Goal: Task Accomplishment & Management: Manage account settings

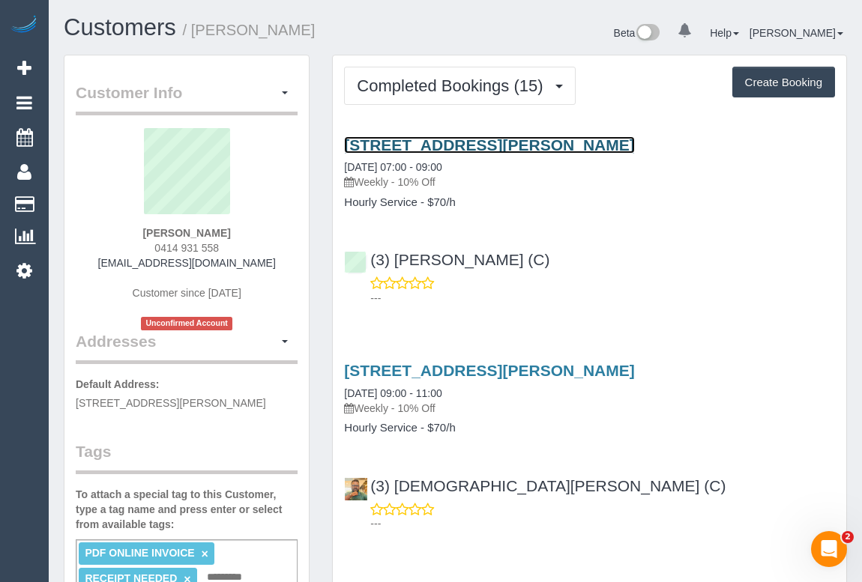
click at [489, 142] on link "16 Viola Street, Donnybrook, VIC 3064" at bounding box center [489, 144] width 290 height 17
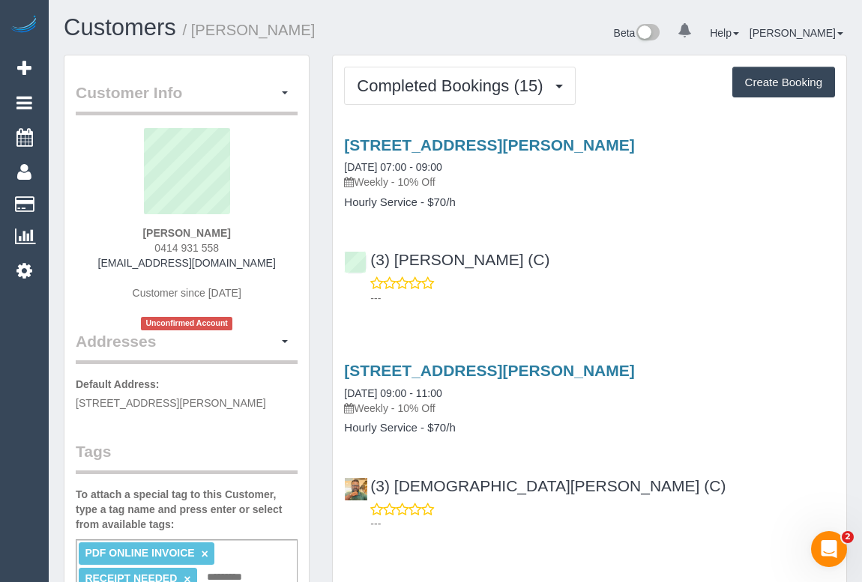
drag, startPoint x: 360, startPoint y: 178, endPoint x: 393, endPoint y: 178, distance: 33.0
click at [393, 178] on p "Weekly - 10% Off" at bounding box center [589, 182] width 491 height 15
copy p "Weekly"
drag, startPoint x: 341, startPoint y: 197, endPoint x: 420, endPoint y: 208, distance: 80.1
click at [420, 208] on div "16 Viola Street, Donnybrook, VIC 3064 05/09/2025 07:00 - 09:00 Weekly - 10% Off…" at bounding box center [589, 172] width 513 height 73
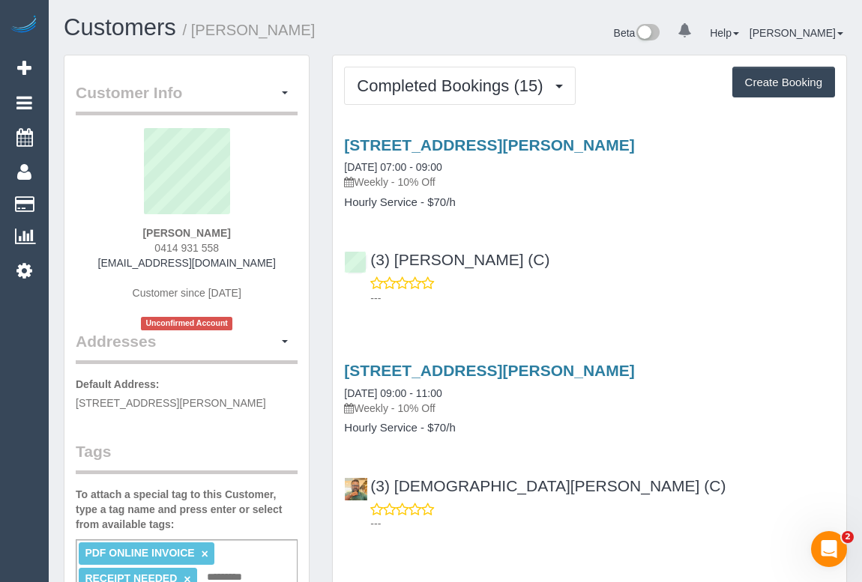
copy h4 "Hourly Service"
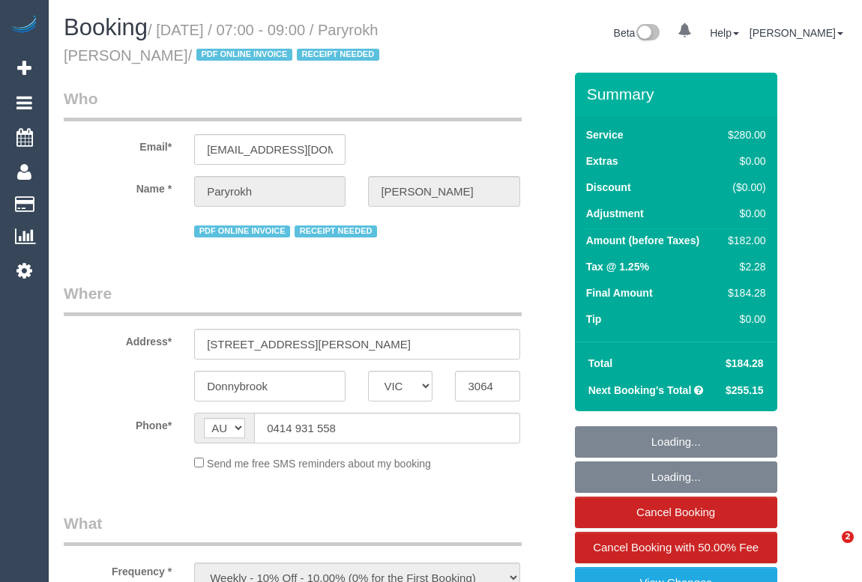
select select "VIC"
select select "string:stripe-pm_1RIkwB2GScqysDRVO7FxyKXl"
select select "240"
select select "number:29"
select select "number:14"
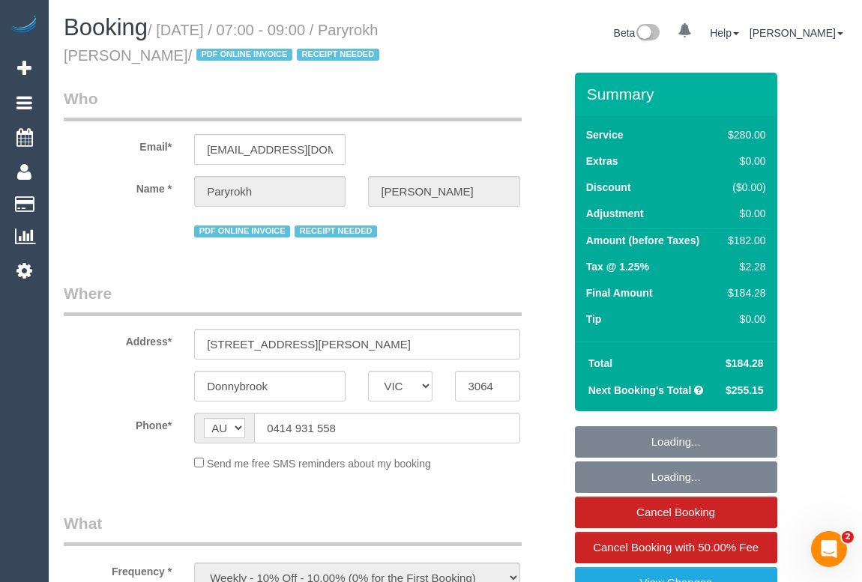
select select "number:19"
select select "number:22"
select select "number:34"
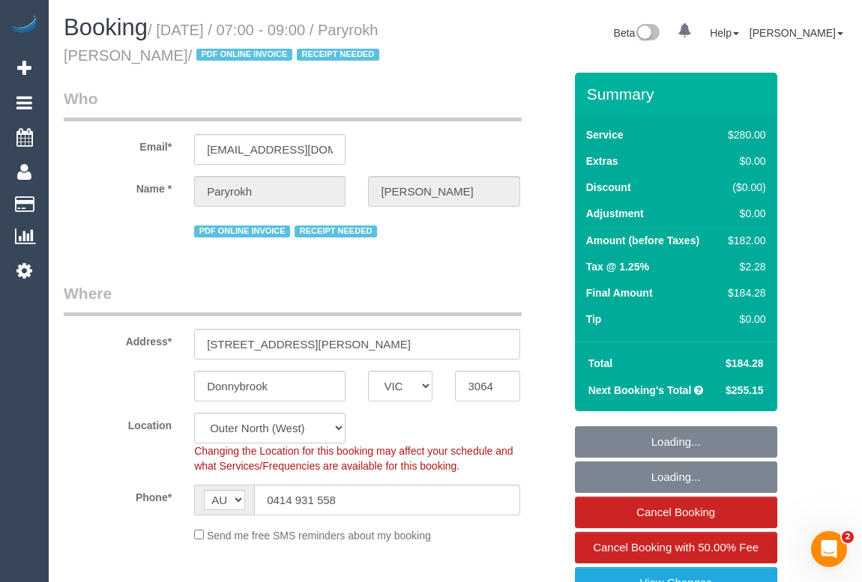
select select "object:912"
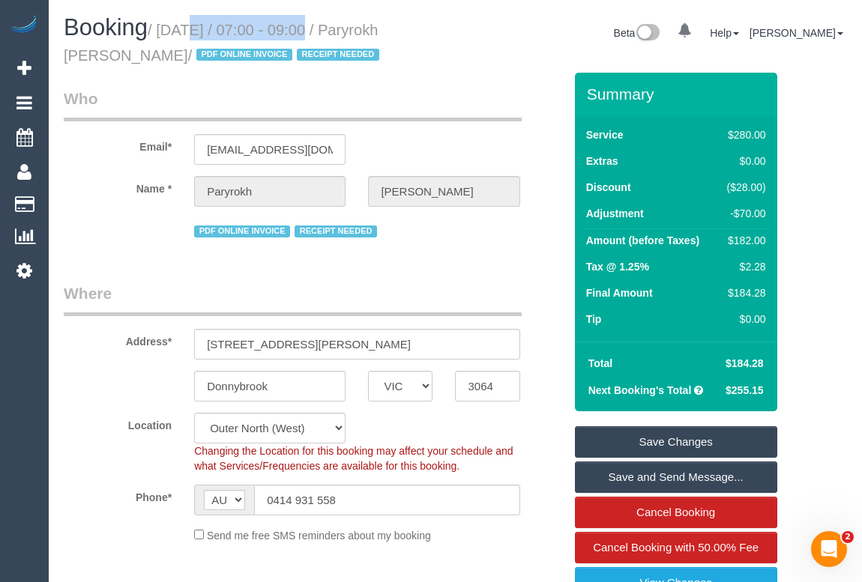
drag, startPoint x: 164, startPoint y: 25, endPoint x: 297, endPoint y: 27, distance: 132.7
click at [297, 27] on small "/ September 05, 2025 / 07:00 - 09:00 / Paryrokh Ghashghaee / PDF ONLINE INVOICE…" at bounding box center [224, 43] width 320 height 42
copy small "September 05, 2025"
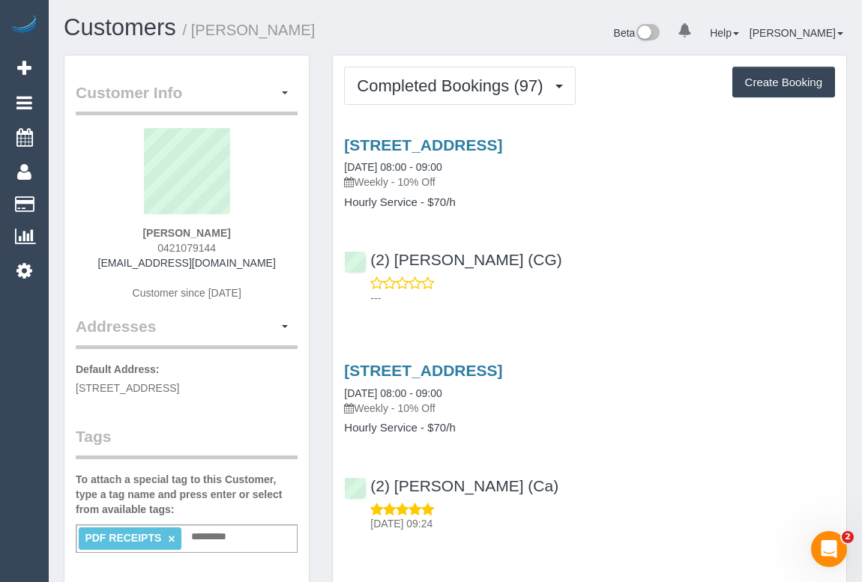
drag, startPoint x: 359, startPoint y: 179, endPoint x: 393, endPoint y: 181, distance: 34.5
click at [393, 181] on p "Weekly - 10% Off" at bounding box center [589, 182] width 491 height 15
copy p "Weekly"
drag, startPoint x: 344, startPoint y: 201, endPoint x: 414, endPoint y: 202, distance: 69.7
click at [414, 202] on h4 "Hourly Service - $70/h" at bounding box center [589, 202] width 491 height 13
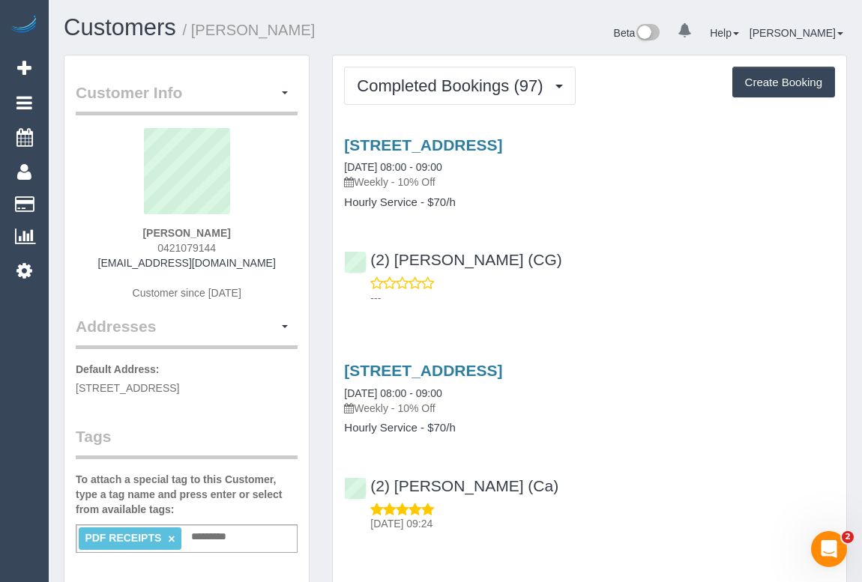
copy h4 "Hourly Service"
click at [450, 144] on link "5 Chat Place, Werribee, VIC 3030" at bounding box center [423, 144] width 158 height 17
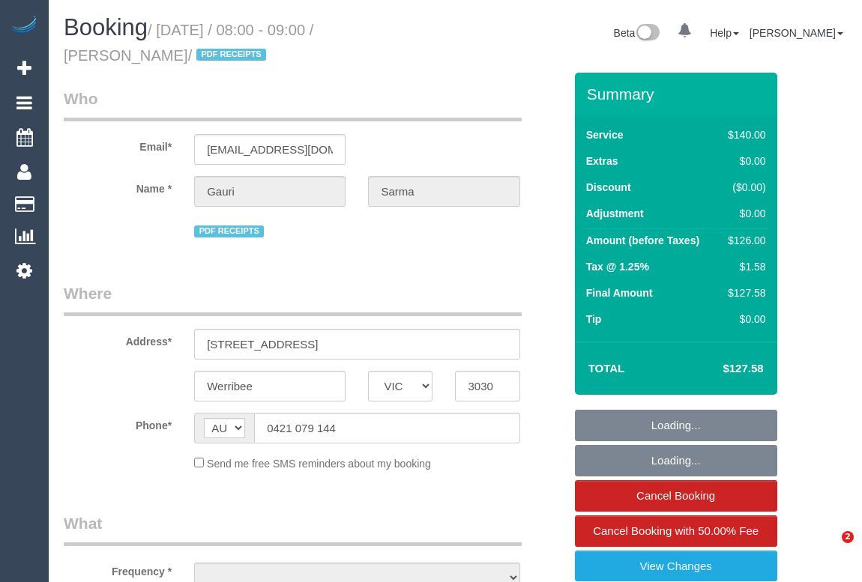
select select "VIC"
select select "object:546"
select select "string:stripe-pm_1Qcxx42GScqysDRVWEuoYT5p"
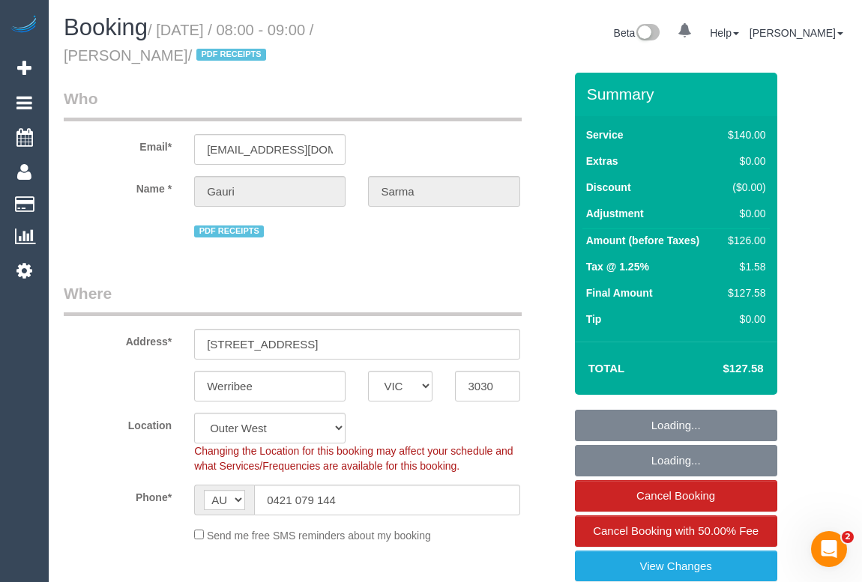
select select "number:28"
select select "number:14"
select select "number:19"
select select "number:36"
select select "number:35"
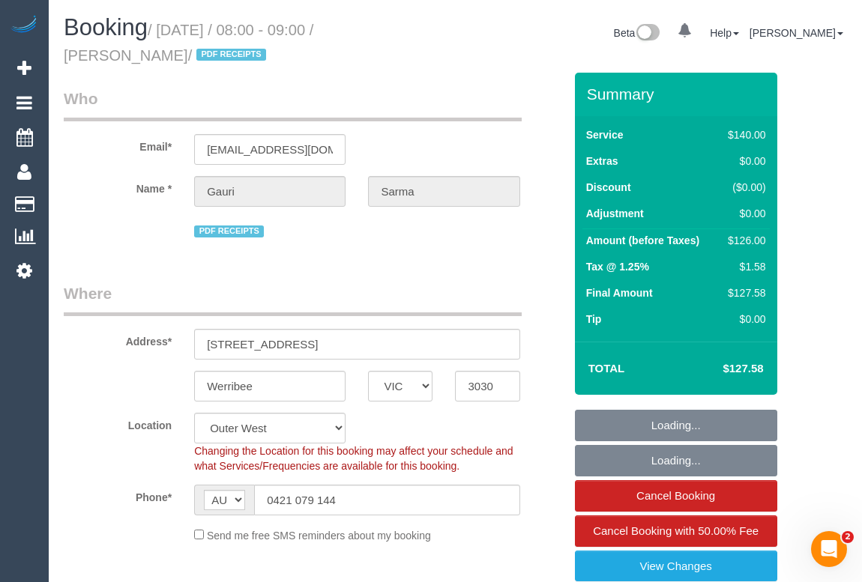
select select "object:1255"
drag, startPoint x: 164, startPoint y: 31, endPoint x: 297, endPoint y: 29, distance: 132.7
click at [297, 29] on small "/ September 04, 2025 / 08:00 - 09:00 / Gauri Sarma / PDF RECEIPTS" at bounding box center [189, 43] width 250 height 42
copy small "September 04, 2025"
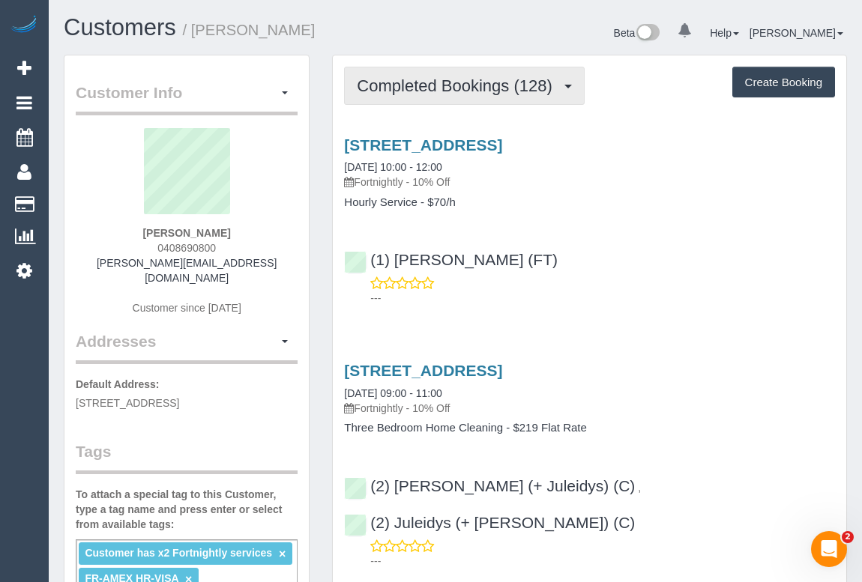
click at [417, 85] on span "Completed Bookings (128)" at bounding box center [458, 85] width 202 height 19
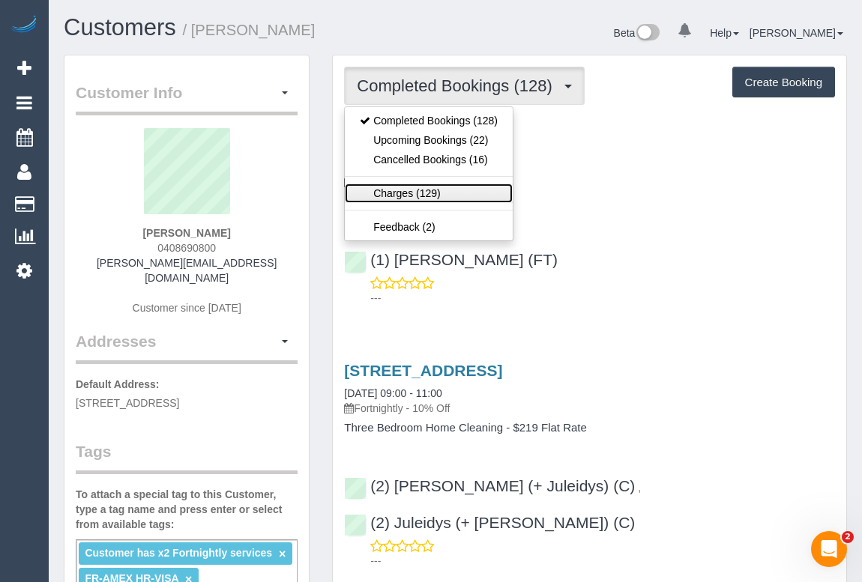
click at [413, 196] on link "Charges (129)" at bounding box center [429, 193] width 168 height 19
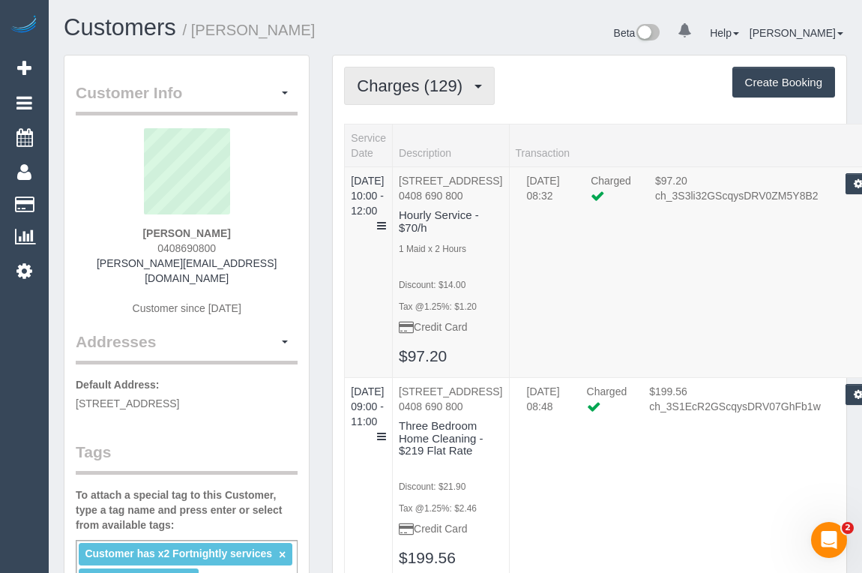
click at [433, 91] on span "Charges (129)" at bounding box center [413, 85] width 113 height 19
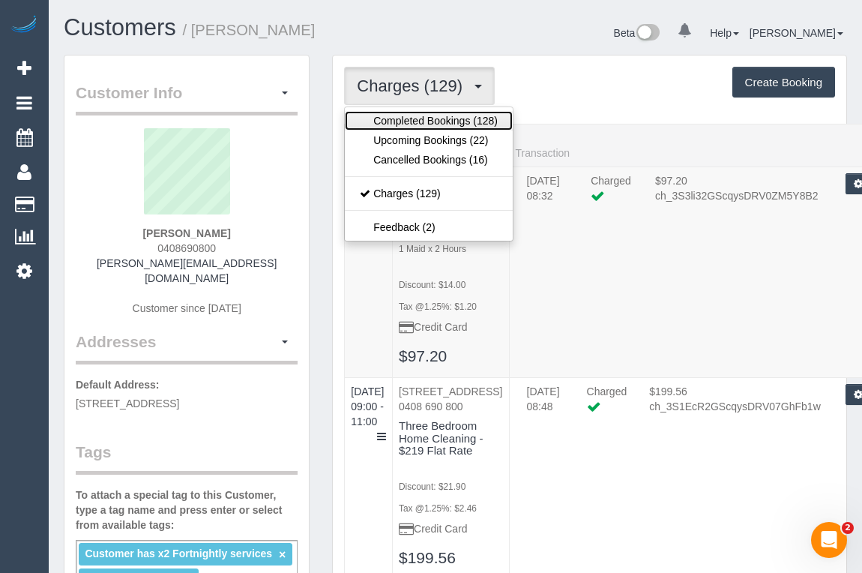
click at [420, 121] on link "Completed Bookings (128)" at bounding box center [429, 120] width 168 height 19
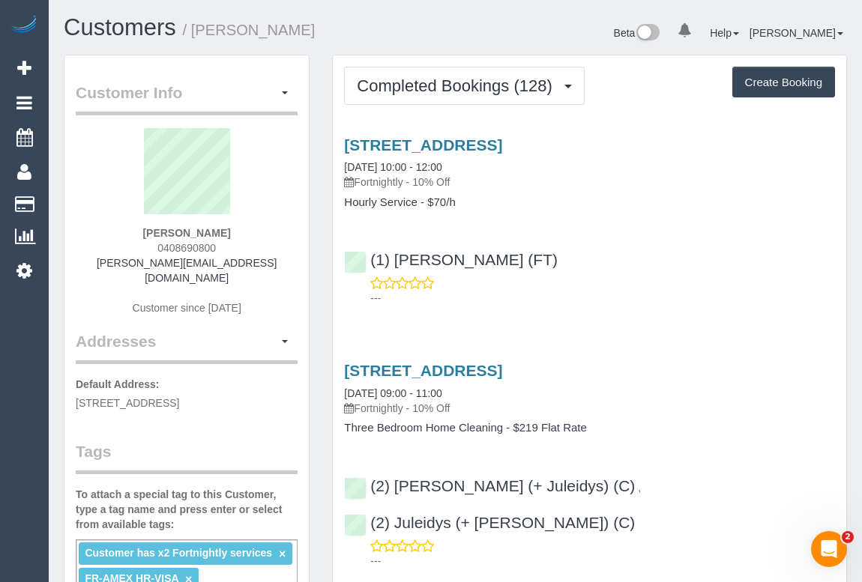
drag, startPoint x: 359, startPoint y: 181, endPoint x: 412, endPoint y: 178, distance: 53.3
click at [412, 178] on p "Fortnightly - 10% Off" at bounding box center [589, 182] width 491 height 15
copy p "Fortnightly"
drag, startPoint x: 343, startPoint y: 202, endPoint x: 420, endPoint y: 205, distance: 76.5
click at [420, 205] on div "[STREET_ADDRESS] [DATE] 10:00 - 12:00 Fortnightly - 10% Off Hourly Service - $7…" at bounding box center [589, 172] width 513 height 73
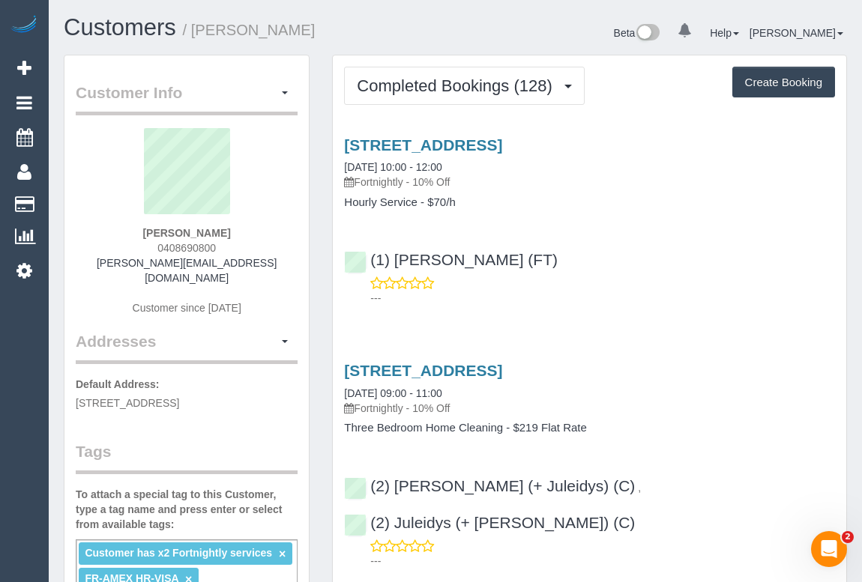
copy h4 "Hourly Service"
click at [425, 142] on link "[STREET_ADDRESS]" at bounding box center [423, 144] width 158 height 17
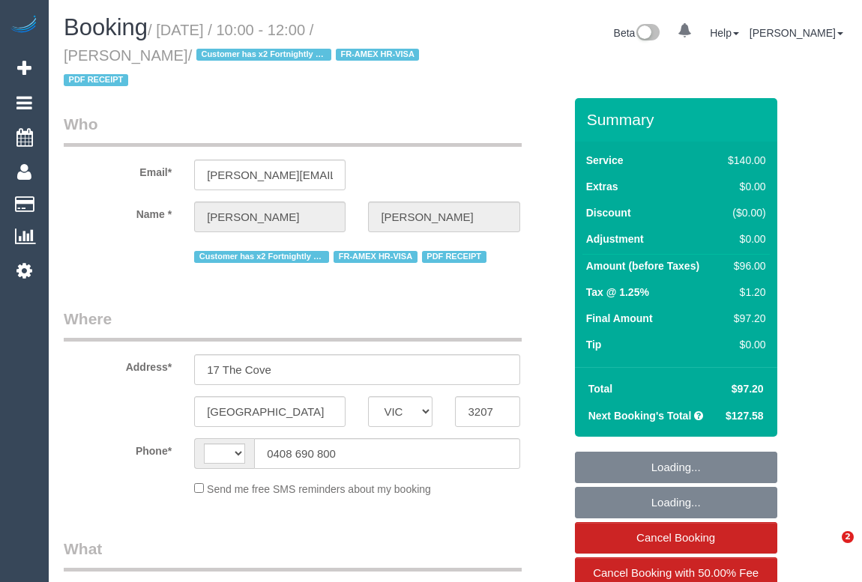
select select "VIC"
select select "string:stripe-pm_1R1yWm2GScqysDRVBqNpYDVY"
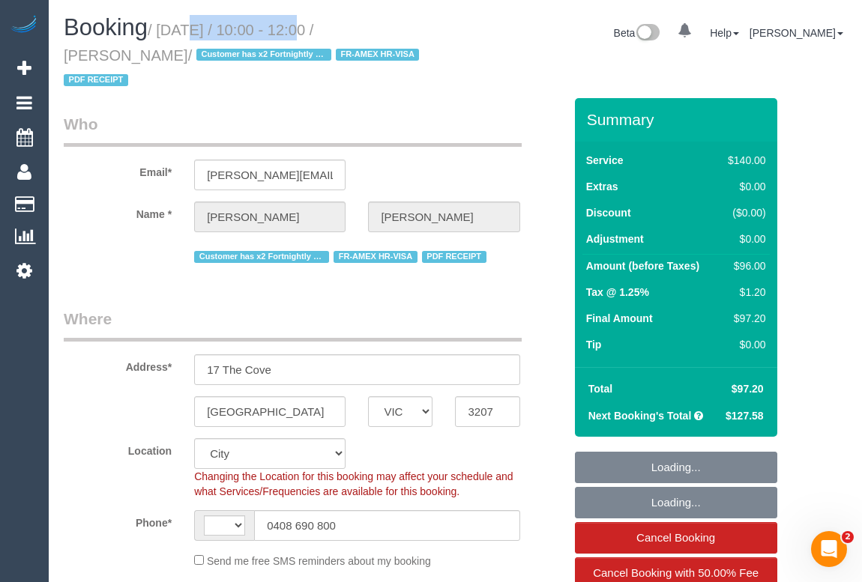
select select "string:AU"
select select "object:580"
select select "number:28"
select select "number:14"
select select "number:19"
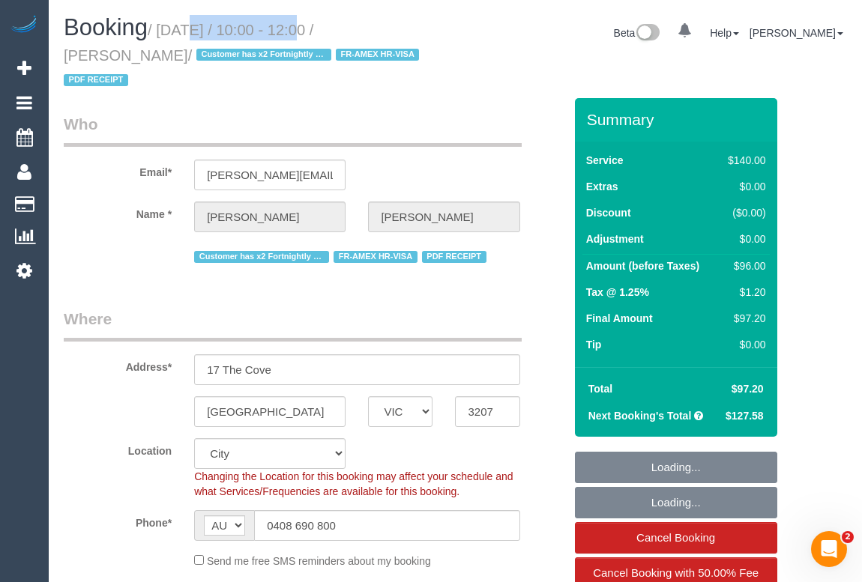
select select "number:22"
select select "number:11"
select select "spot1"
click at [299, 28] on small "/ September 04, 2025 / 10:00 - 12:00 / Margaret Mayman / Customer has x2 Fortni…" at bounding box center [244, 55] width 360 height 67
select select "object:1313"
